Goal: Browse casually: Explore the website without a specific task or goal

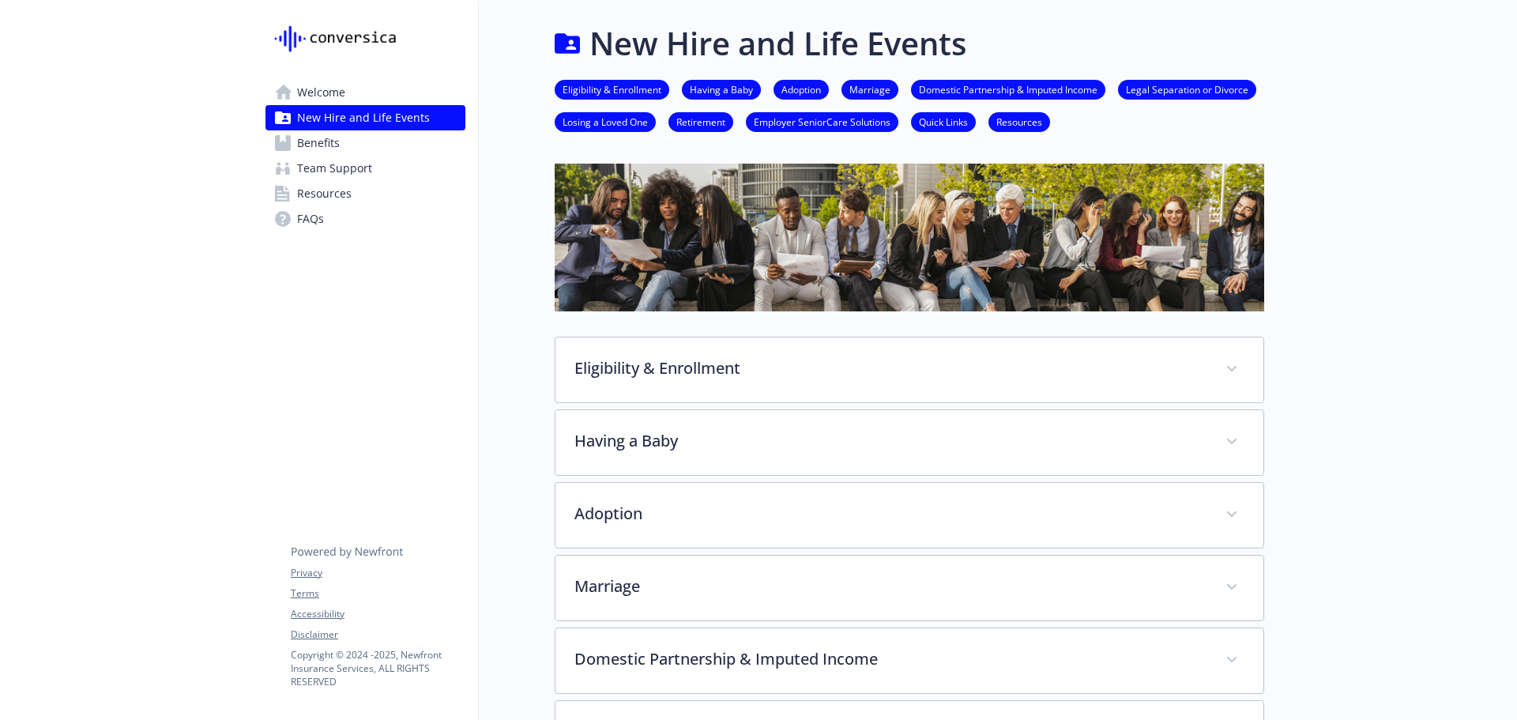
scroll to position [776, 0]
